Goal: Task Accomplishment & Management: Complete application form

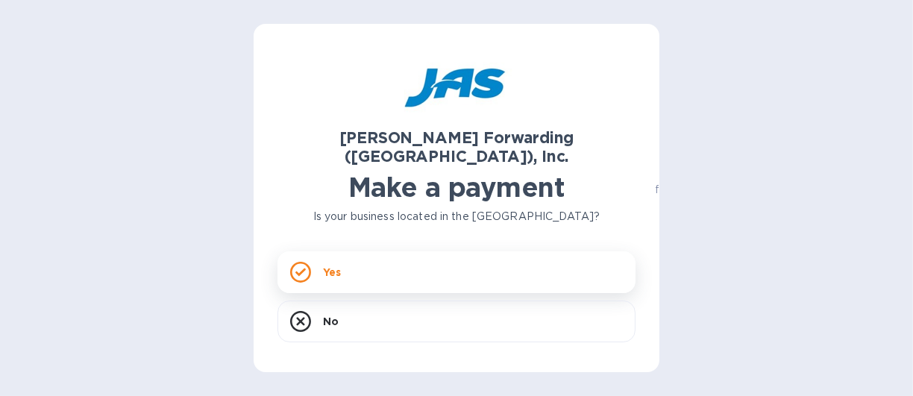
click at [371, 251] on div "Yes" at bounding box center [456, 272] width 358 height 42
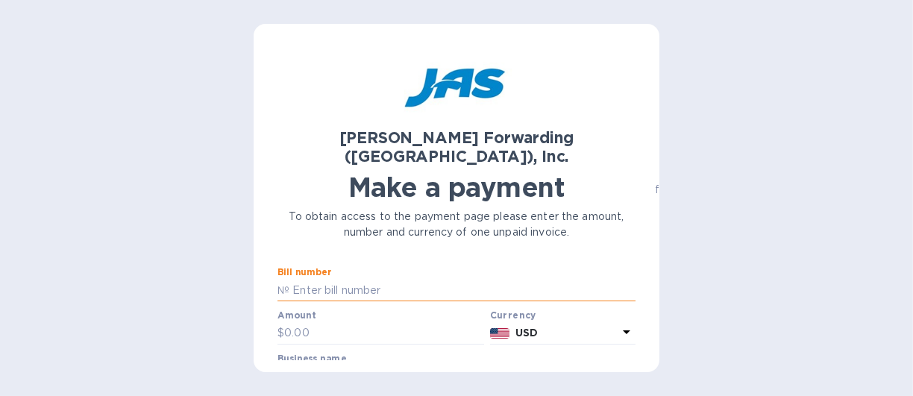
click at [360, 279] on input "text" at bounding box center [462, 290] width 346 height 22
type input "GGG"
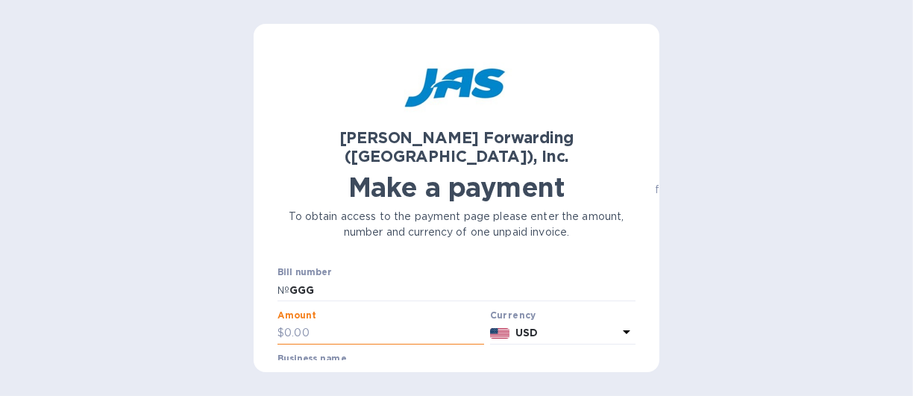
click at [377, 322] on input "text" at bounding box center [384, 333] width 200 height 22
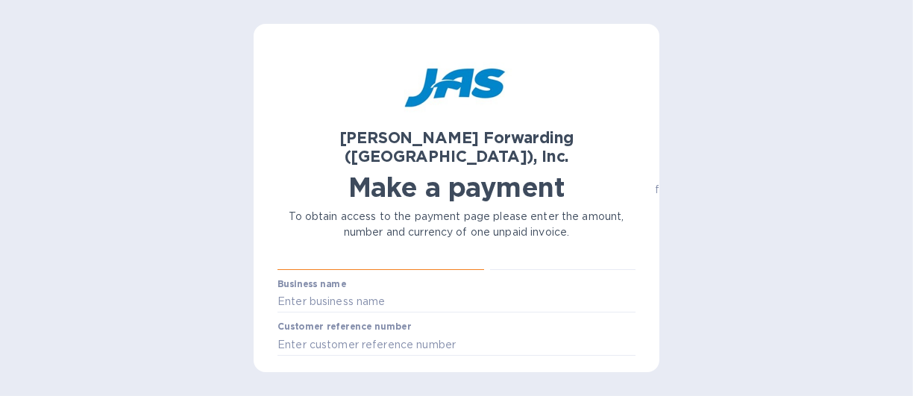
scroll to position [59, 0]
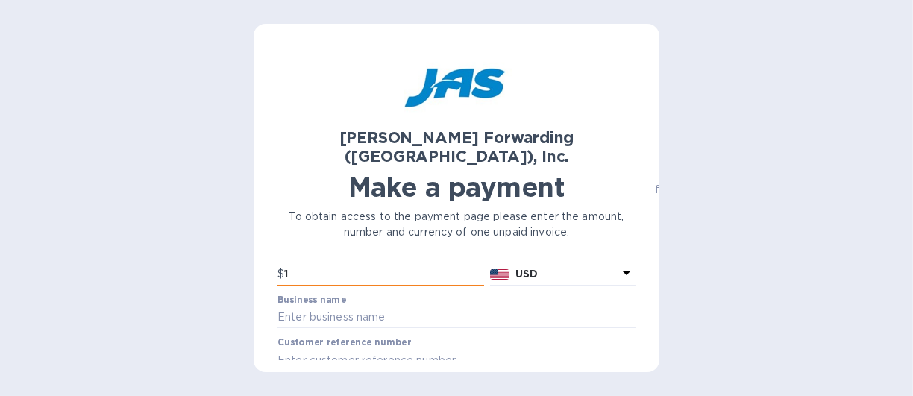
type input "1"
type input "F"
click at [376, 349] on input "text" at bounding box center [456, 360] width 358 height 22
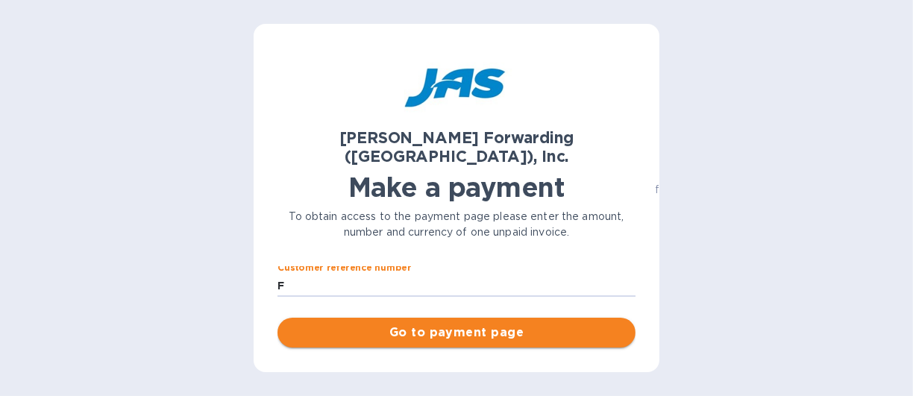
type input "F"
click at [416, 324] on span "Go to payment page" at bounding box center [456, 333] width 334 height 18
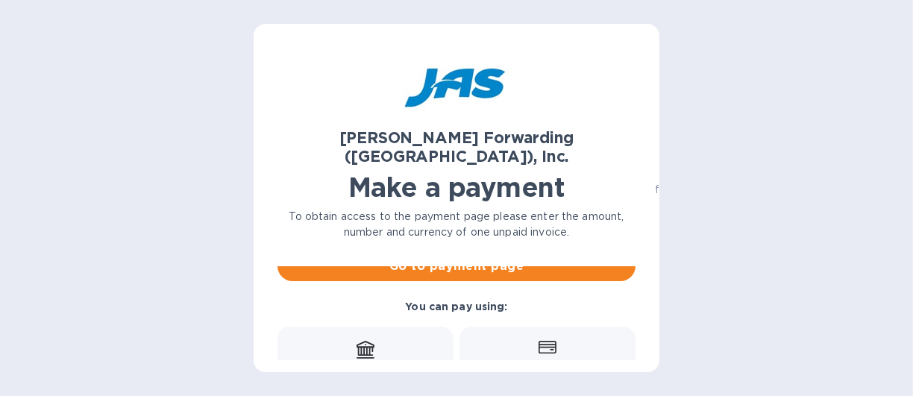
scroll to position [254, 0]
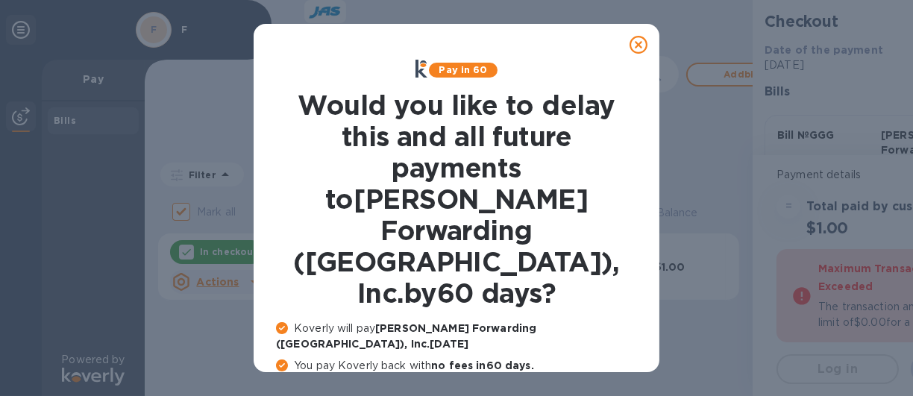
click at [630, 40] on icon at bounding box center [639, 45] width 18 height 18
